Goal: Task Accomplishment & Management: Manage account settings

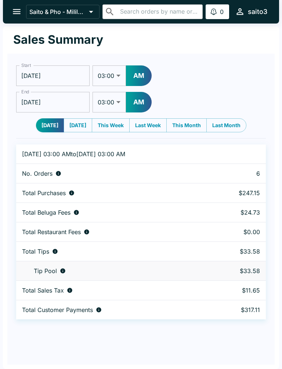
select select "03:00"
click at [16, 14] on icon "open drawer" at bounding box center [17, 12] width 10 height 10
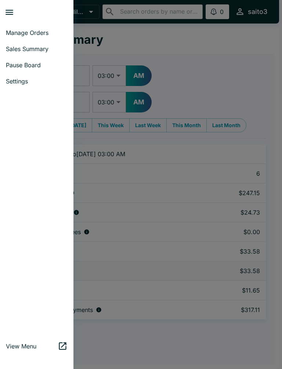
click at [32, 48] on span "Sales Summary" at bounding box center [37, 48] width 62 height 7
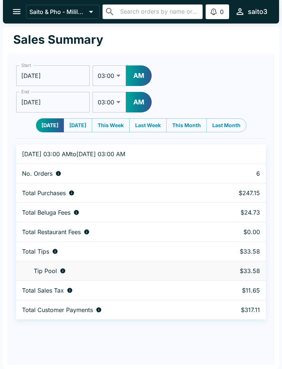
click at [13, 14] on icon "open drawer" at bounding box center [17, 12] width 10 height 10
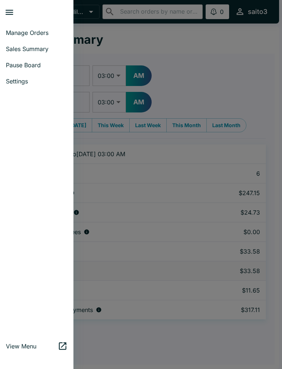
click at [38, 33] on span "Manage Orders" at bounding box center [37, 32] width 62 height 7
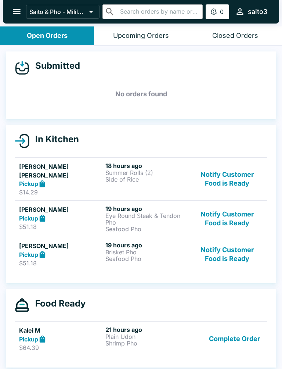
click at [237, 331] on button "Complete Order" at bounding box center [234, 338] width 57 height 25
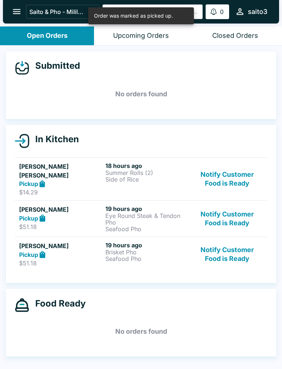
click at [231, 245] on button "Notify Customer Food is Ready" at bounding box center [227, 253] width 71 height 25
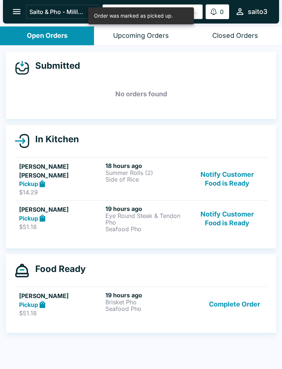
click at [235, 209] on button "Notify Customer Food is Ready" at bounding box center [227, 218] width 71 height 27
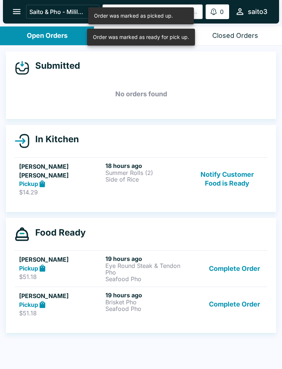
click at [235, 173] on button "Notify Customer Food is Ready" at bounding box center [227, 179] width 71 height 34
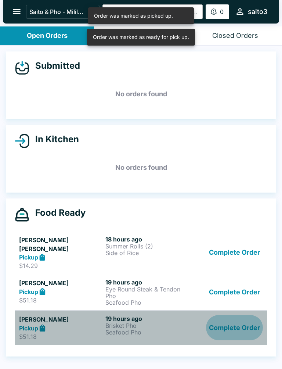
click at [240, 318] on button "Complete Order" at bounding box center [234, 327] width 57 height 25
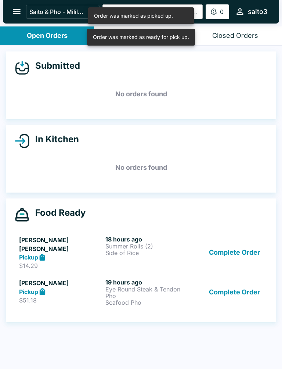
click at [233, 249] on button "Complete Order" at bounding box center [234, 252] width 57 height 34
click at [246, 252] on button "Complete Order" at bounding box center [234, 252] width 57 height 34
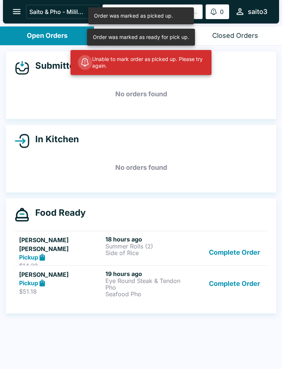
click at [246, 254] on button "Complete Order" at bounding box center [234, 252] width 57 height 34
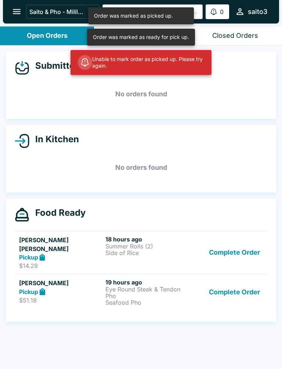
click at [239, 264] on link "[PERSON_NAME] [PERSON_NAME] Pickup $14.29 18 hours ago Summer Rolls (2) Side of…" at bounding box center [141, 252] width 253 height 43
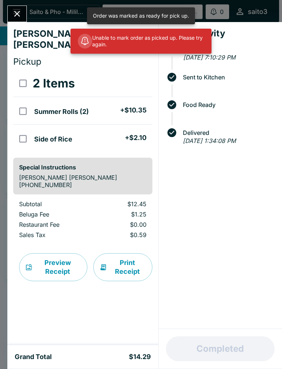
click at [19, 18] on icon "Close" at bounding box center [17, 14] width 10 height 10
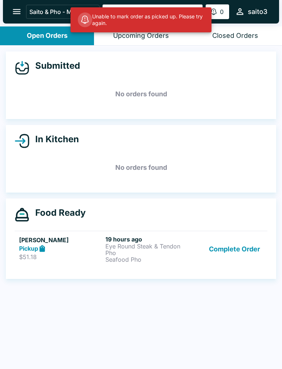
click at [248, 253] on button "Complete Order" at bounding box center [234, 248] width 57 height 27
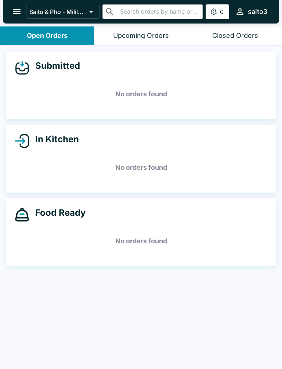
click at [116, 194] on div "Submitted No orders found In Kitchen No orders found Food Ready No orders found" at bounding box center [141, 208] width 282 height 325
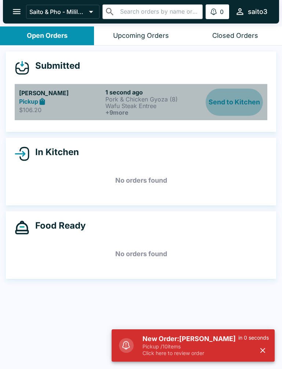
click at [238, 101] on button "Send to Kitchen" at bounding box center [234, 102] width 57 height 27
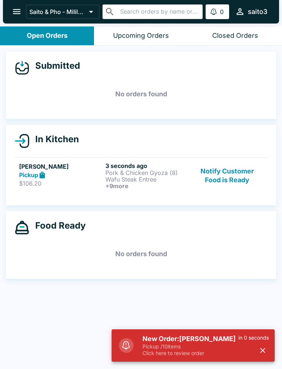
click at [162, 183] on h6 "+ 9 more" at bounding box center [146, 186] width 83 height 7
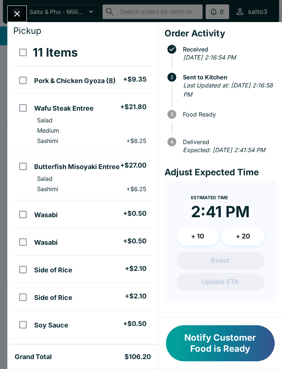
scroll to position [28, 0]
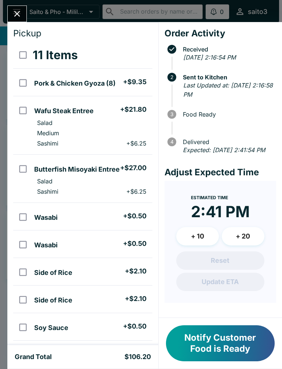
click at [227, 351] on button "Notify Customer Food is Ready" at bounding box center [220, 343] width 109 height 36
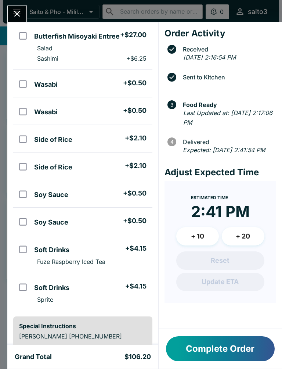
scroll to position [161, 0]
click at [233, 359] on button "Complete Order" at bounding box center [220, 348] width 109 height 25
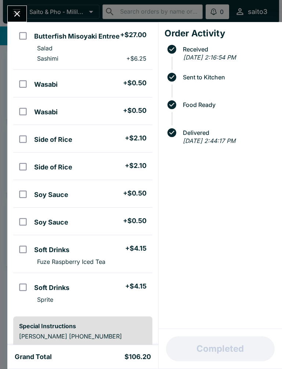
click at [19, 6] on button "Close" at bounding box center [17, 14] width 19 height 16
